Goal: Task Accomplishment & Management: Manage account settings

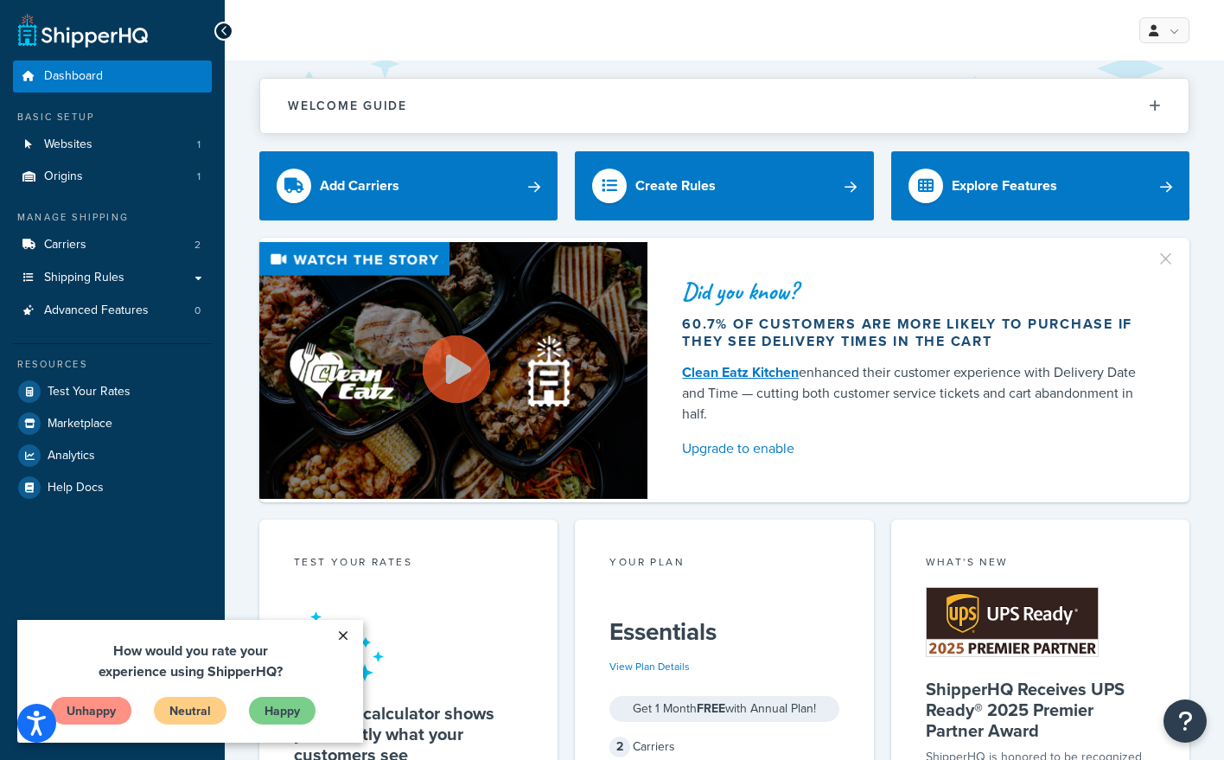
click at [348, 634] on link "×" at bounding box center [343, 635] width 30 height 31
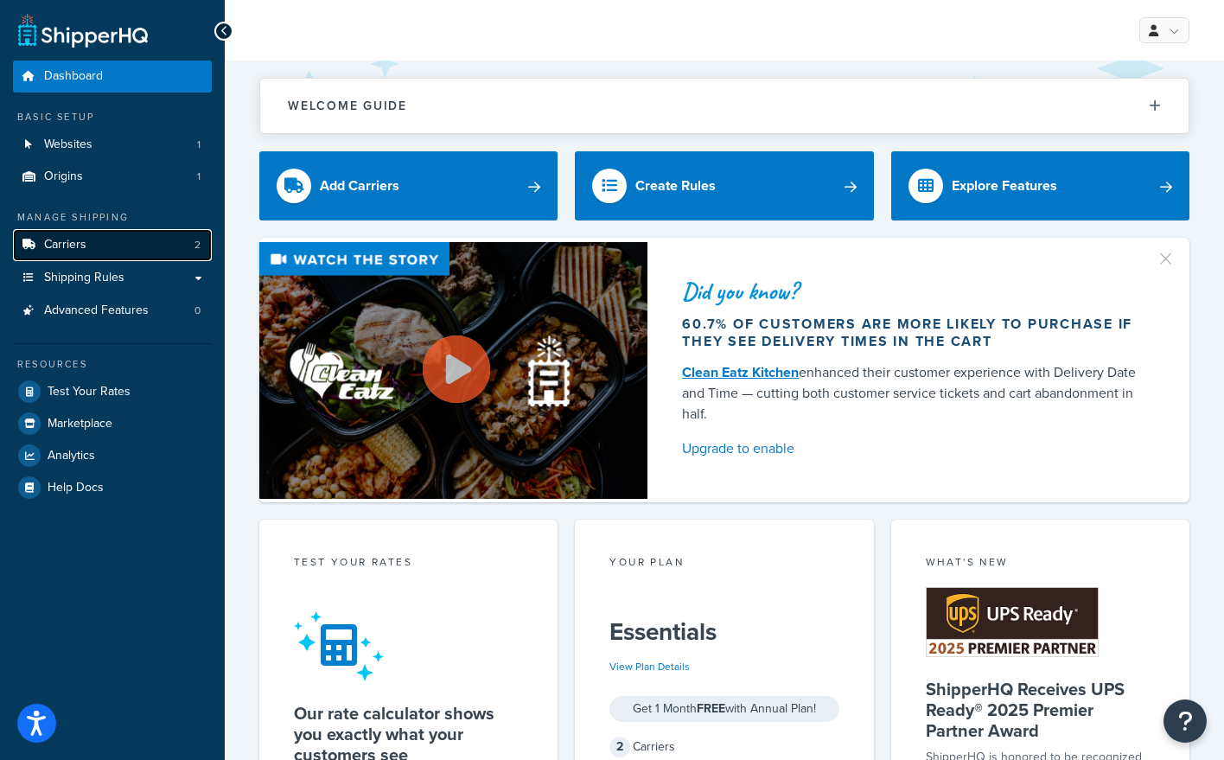
click at [129, 246] on link "Carriers 2" at bounding box center [112, 245] width 199 height 32
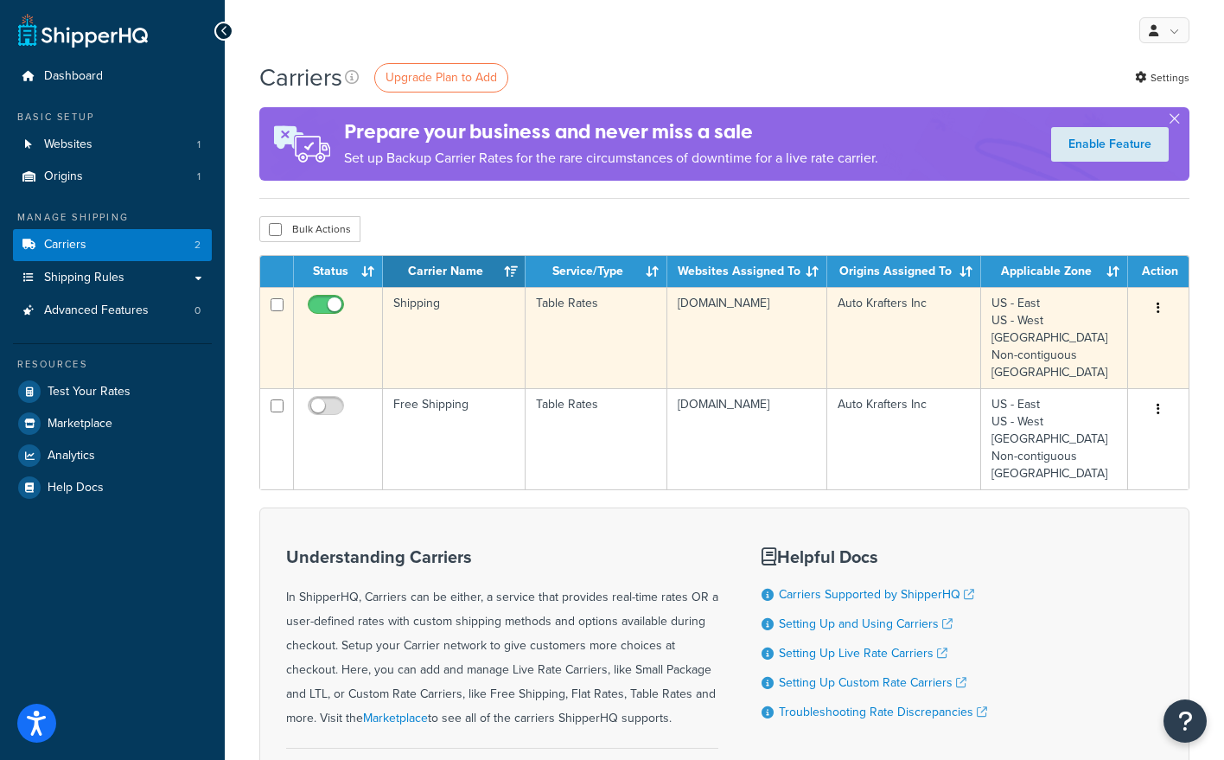
click at [1161, 310] on button "button" at bounding box center [1158, 309] width 24 height 28
click at [1071, 340] on link "Edit" at bounding box center [1088, 343] width 137 height 35
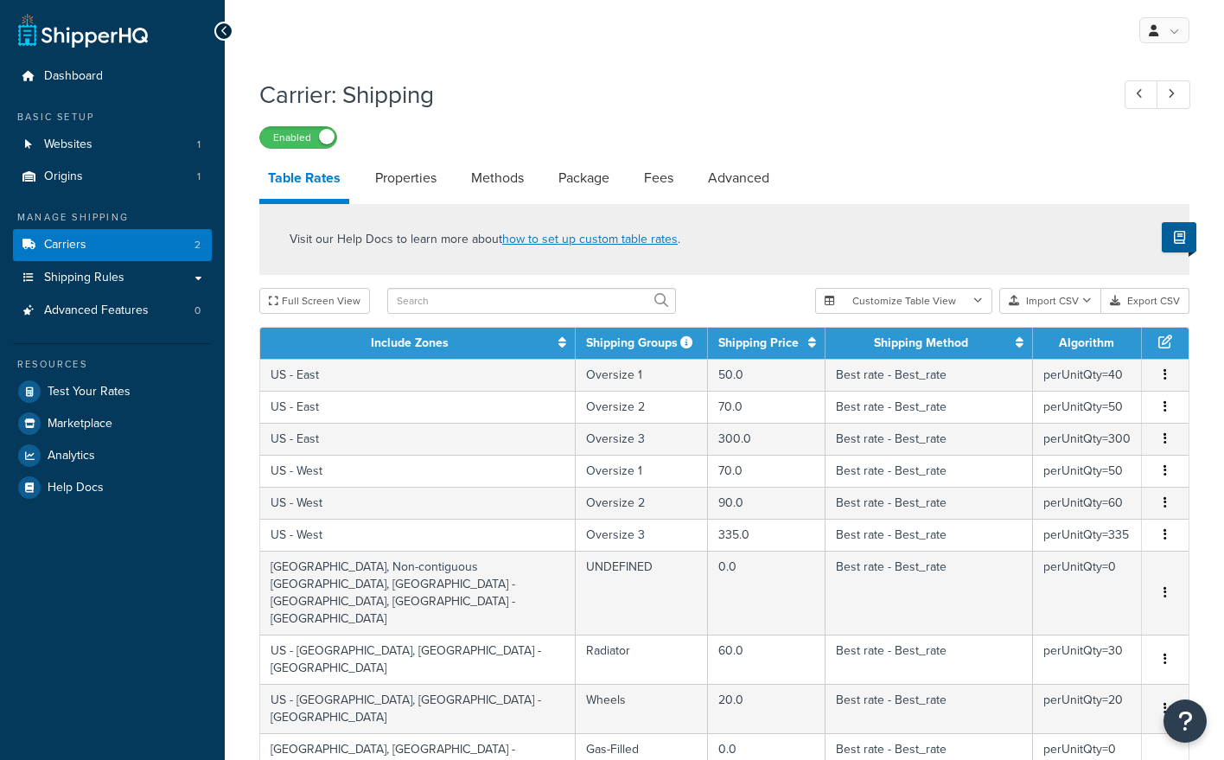
select select "25"
